Goal: Transaction & Acquisition: Download file/media

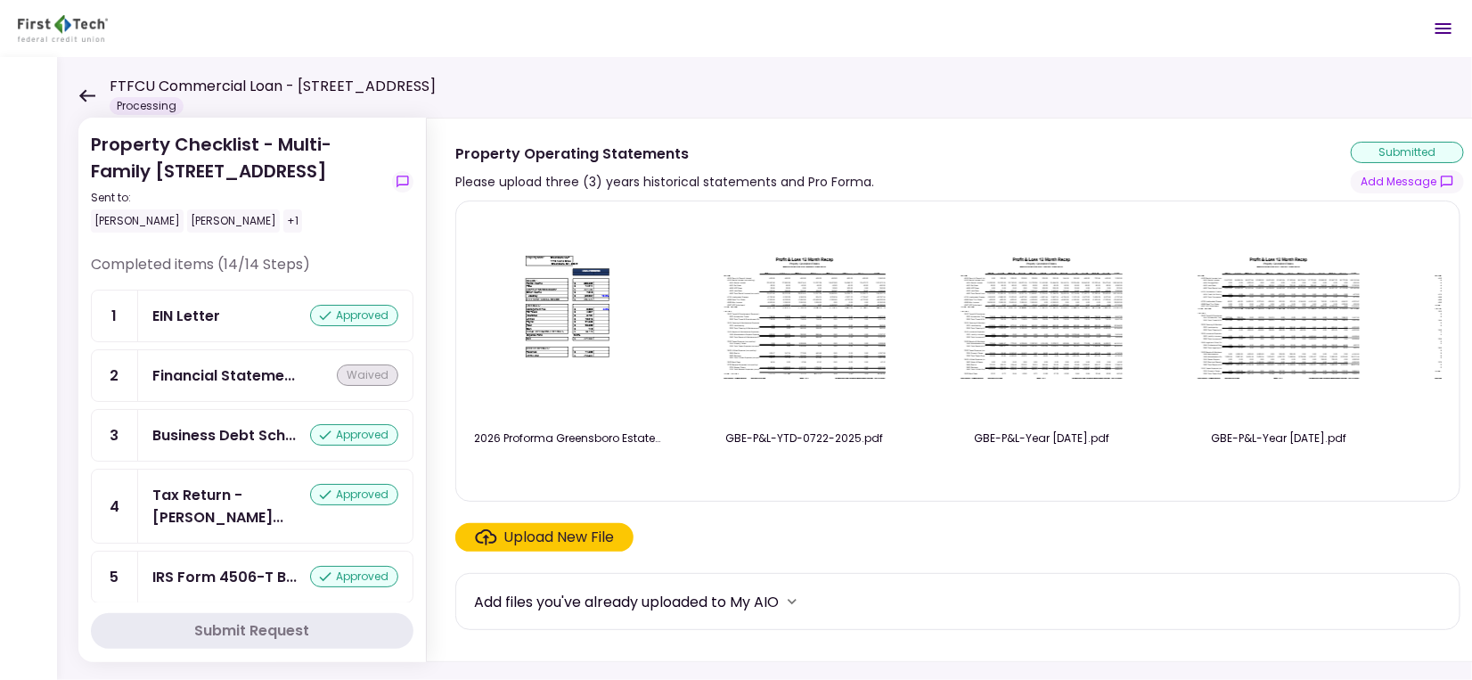
click at [88, 97] on icon at bounding box center [86, 95] width 17 height 13
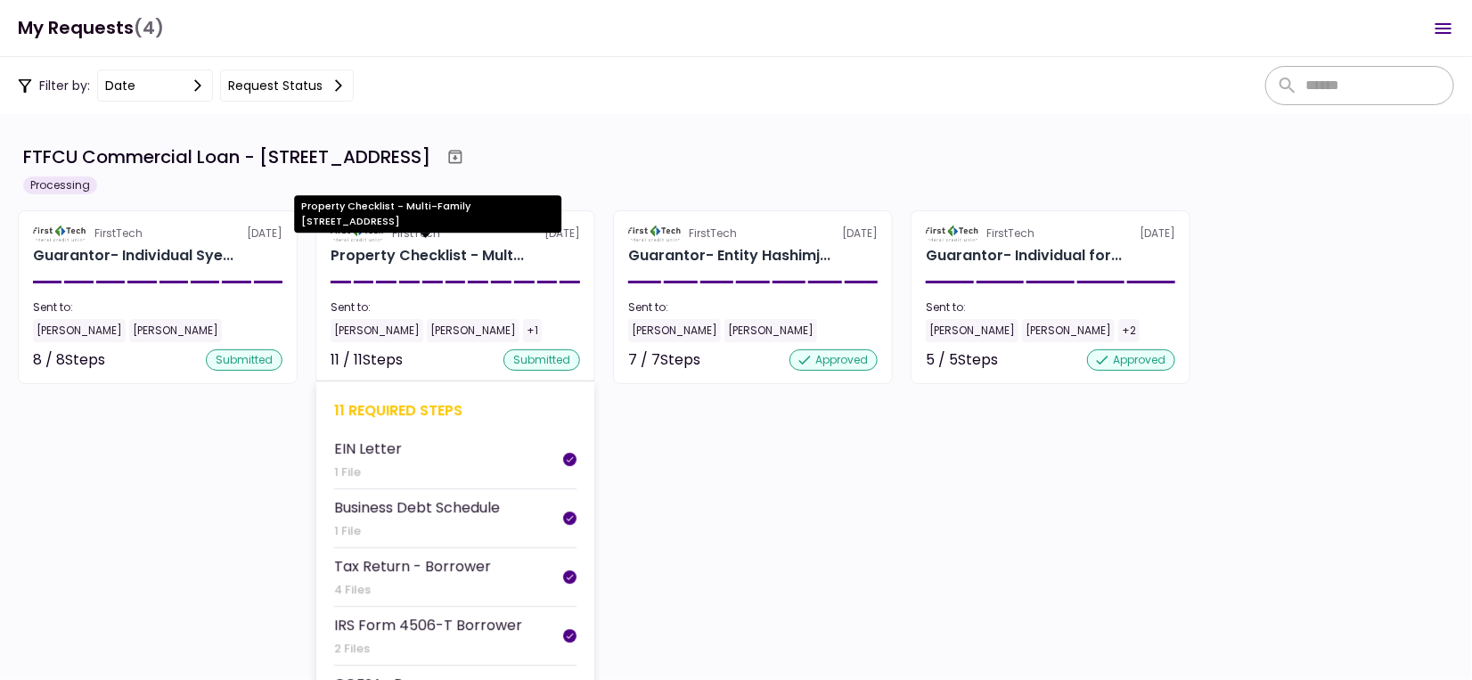
click at [447, 252] on div "Property Checklist - Mult..." at bounding box center [427, 255] width 193 height 21
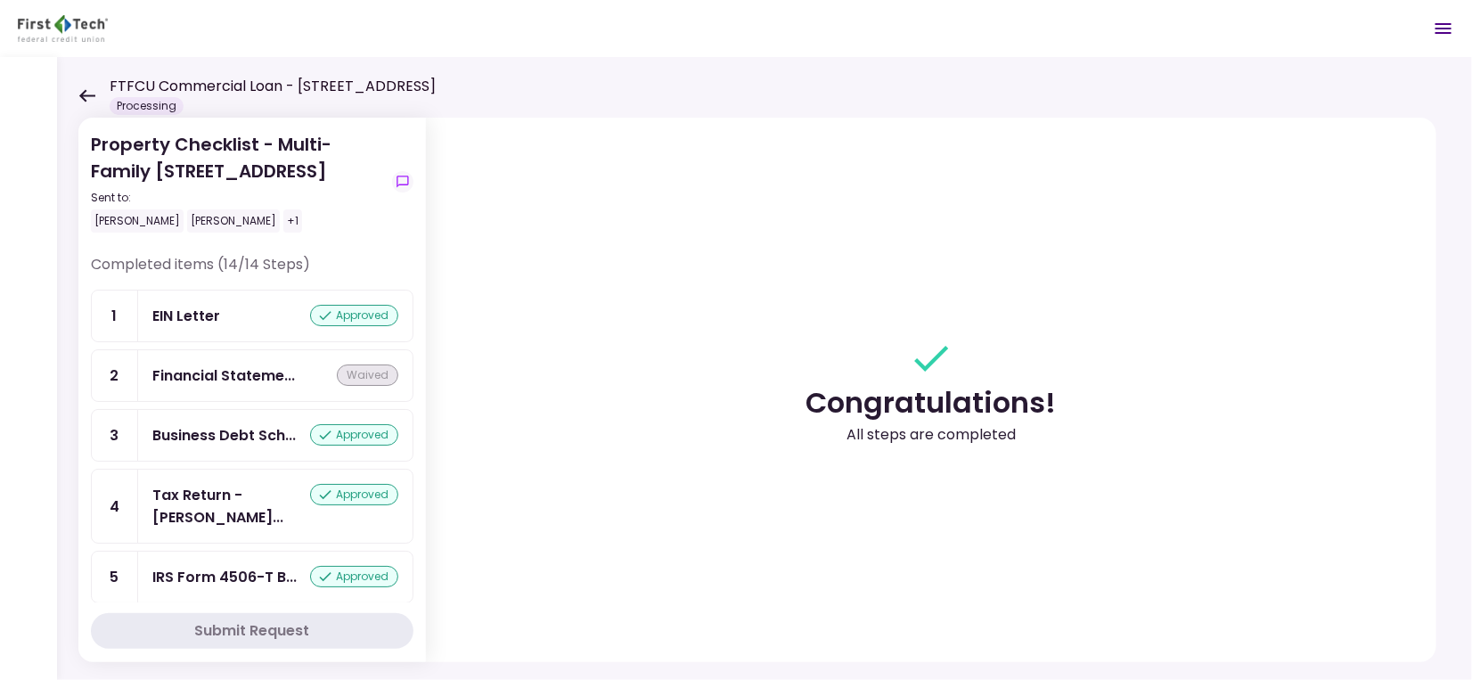
click at [94, 94] on icon at bounding box center [86, 95] width 17 height 13
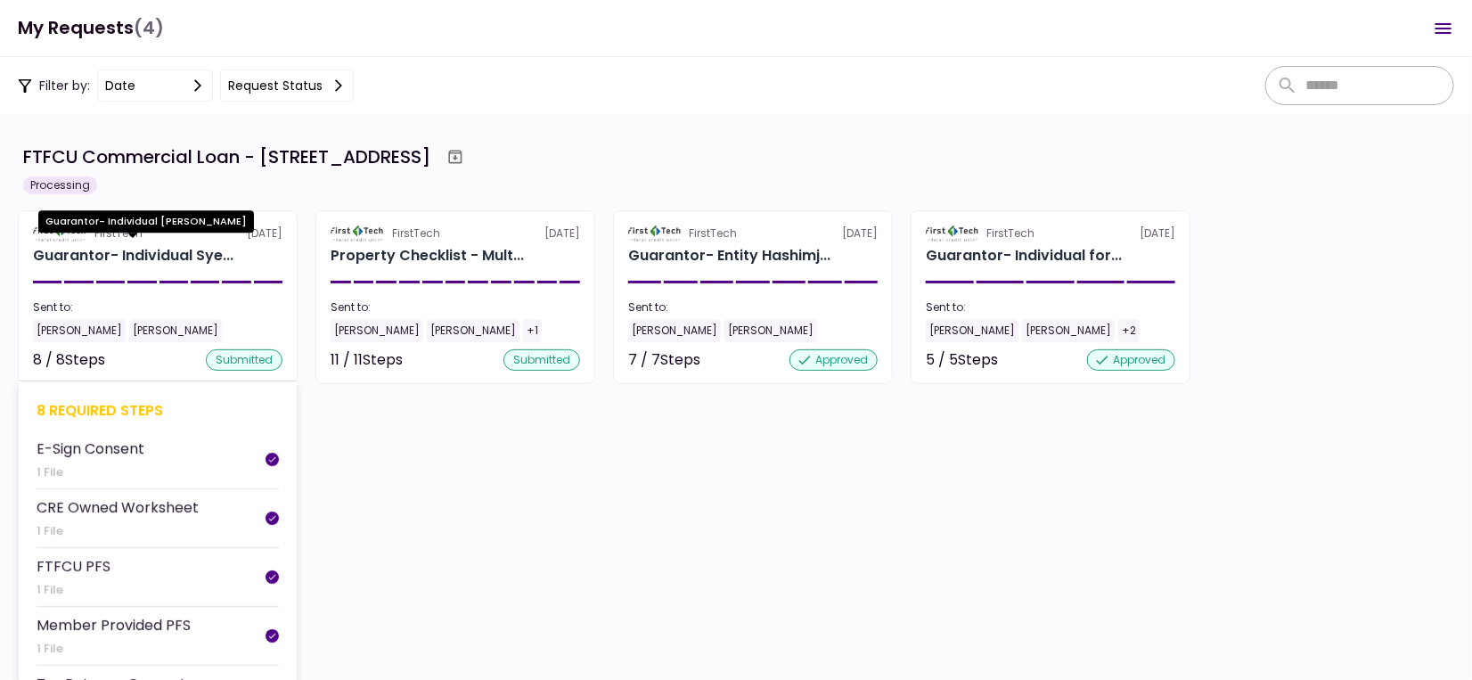
click at [183, 246] on div "Guarantor- Individual Sye..." at bounding box center [133, 255] width 200 height 21
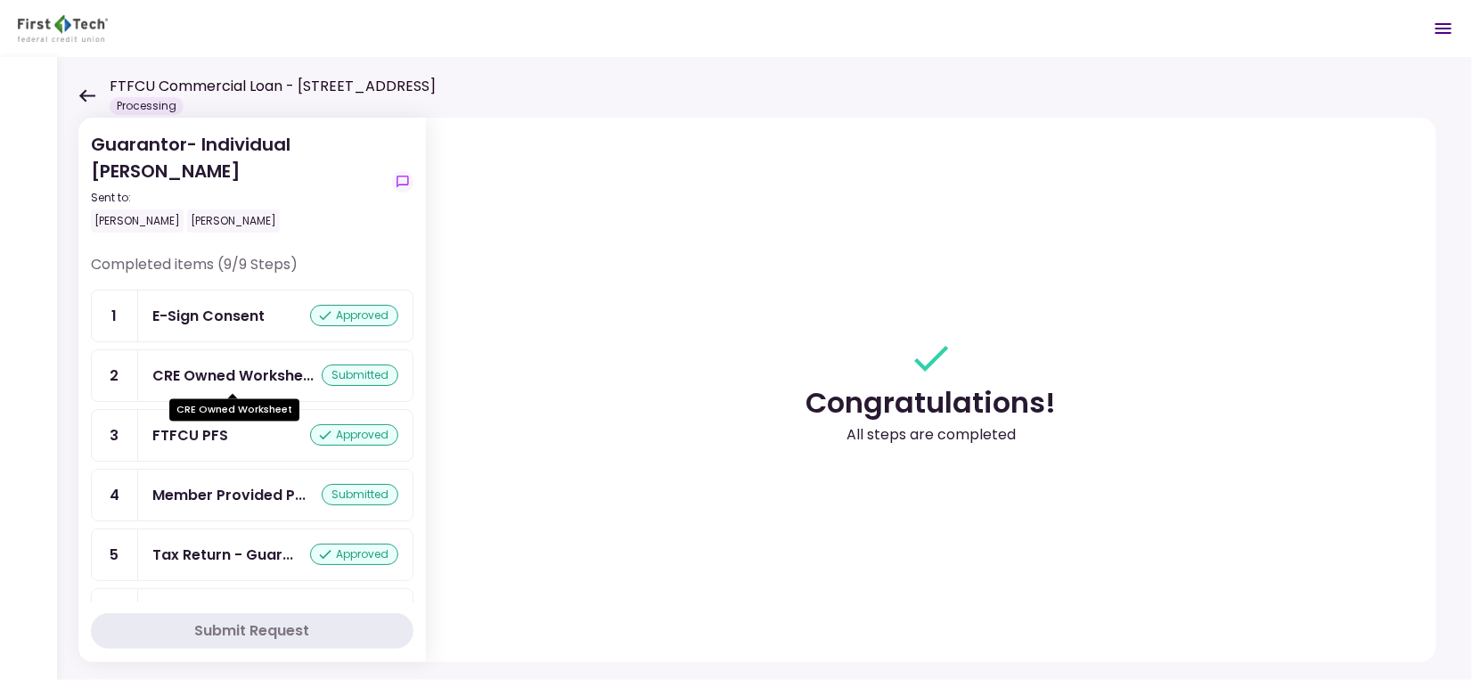
click at [245, 379] on div "CRE Owned Workshe..." at bounding box center [232, 375] width 161 height 22
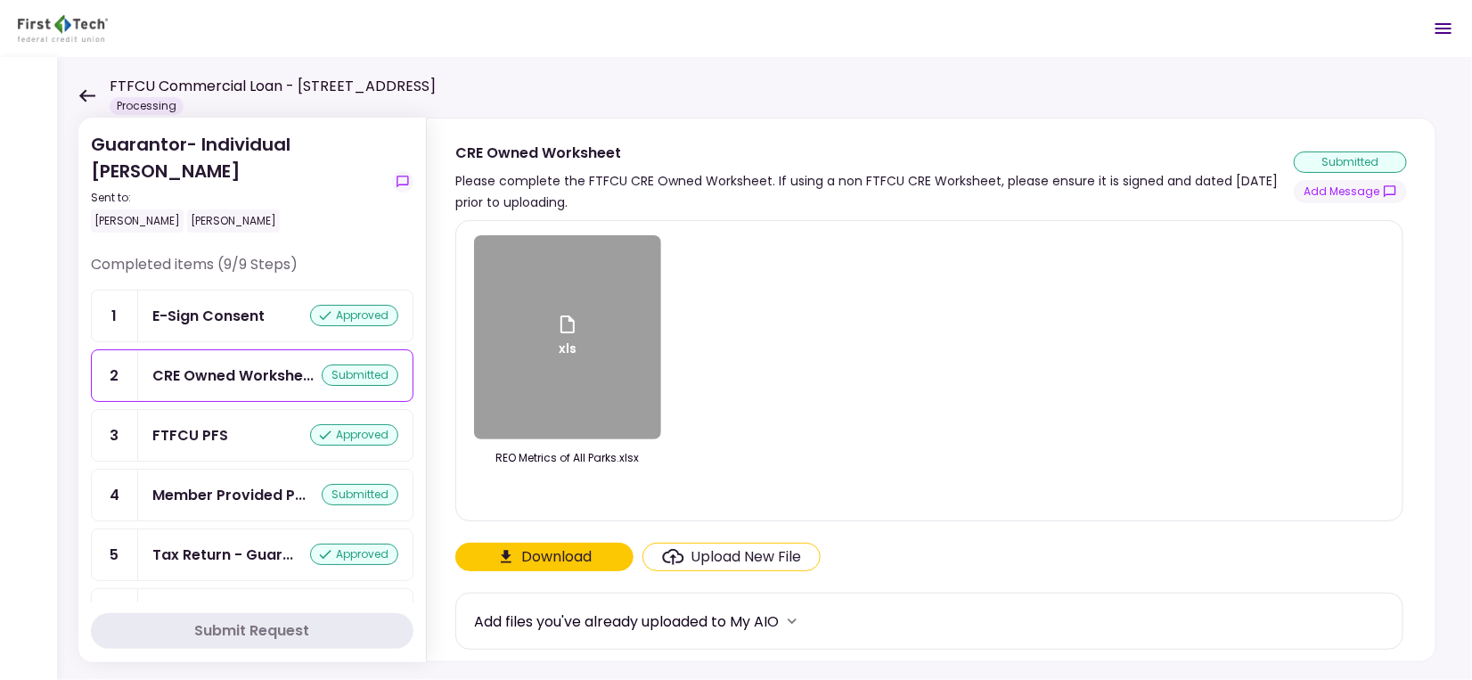
click at [618, 358] on div "xls" at bounding box center [567, 337] width 187 height 204
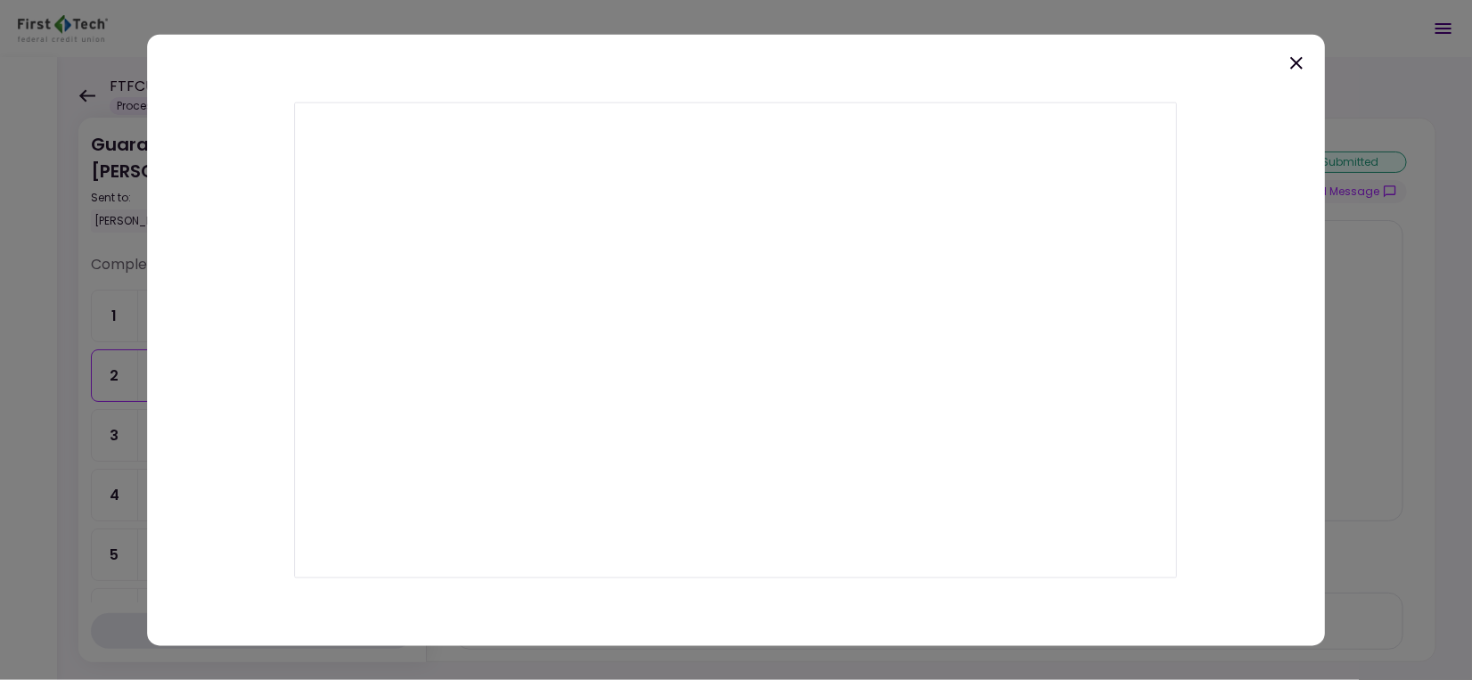
click at [1294, 60] on icon at bounding box center [1296, 62] width 12 height 12
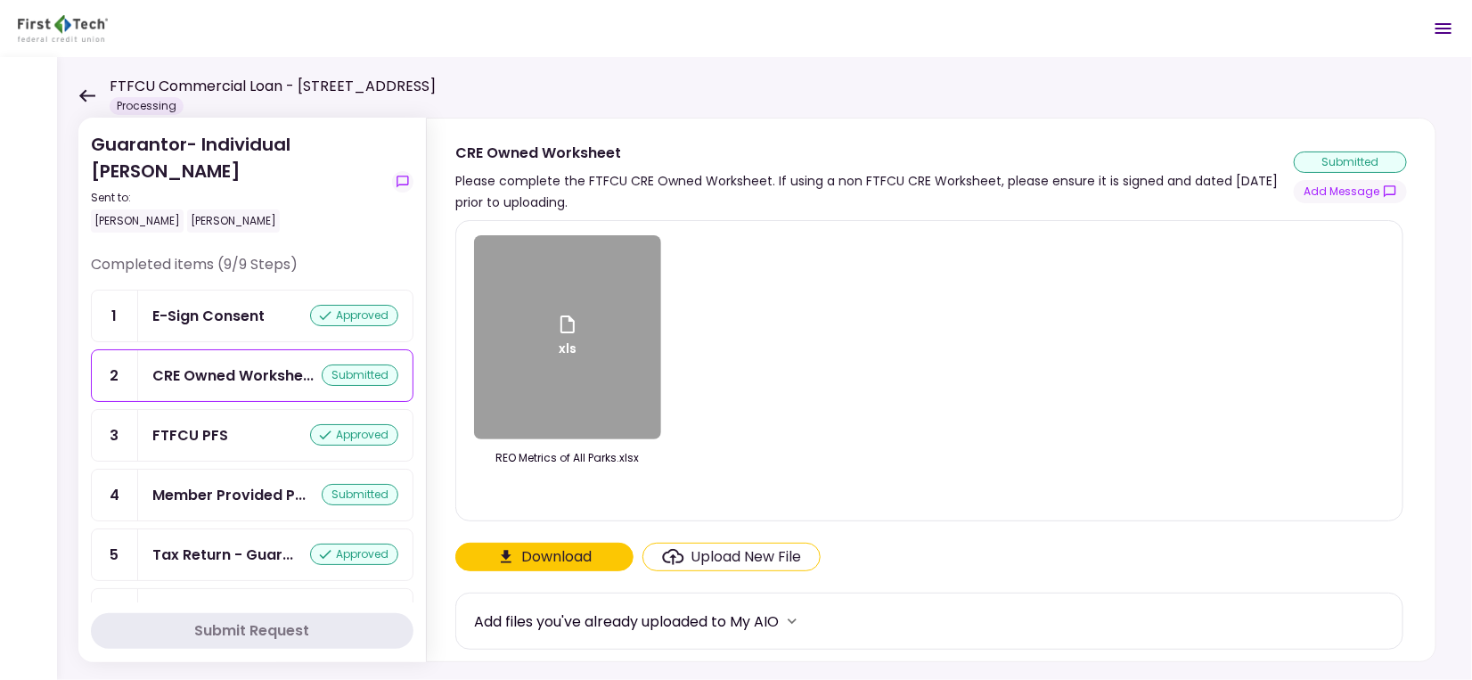
click at [1022, 333] on div "xls REO Metrics of All Parks.xlsx" at bounding box center [929, 370] width 911 height 271
